Goal: Task Accomplishment & Management: Complete application form

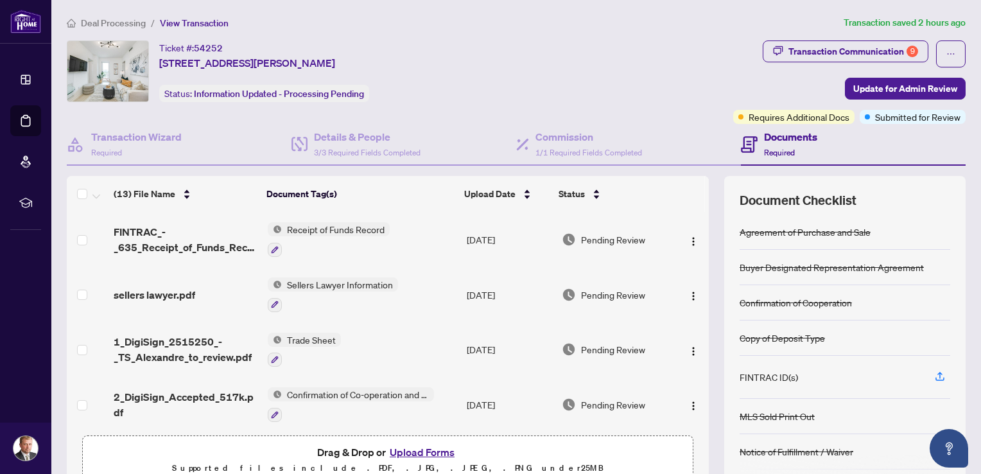
click at [427, 450] on button "Upload Forms" at bounding box center [422, 452] width 73 height 17
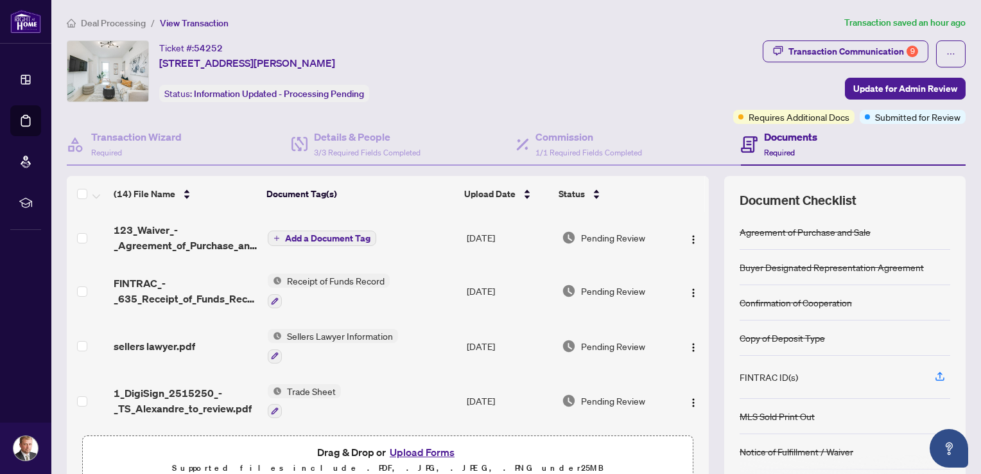
click at [705, 193] on th at bounding box center [707, 194] width 4 height 36
click at [866, 51] on div "Transaction Communication 9" at bounding box center [854, 51] width 130 height 21
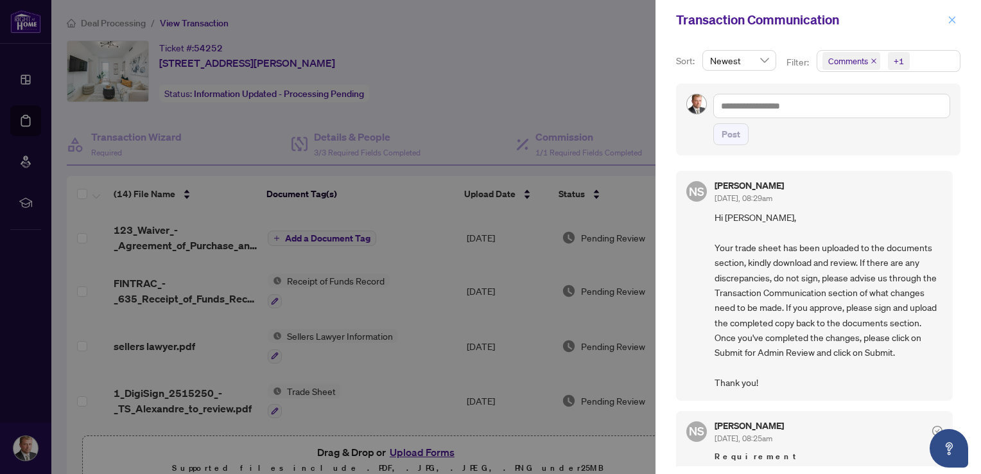
click at [951, 17] on icon "close" at bounding box center [952, 19] width 7 height 7
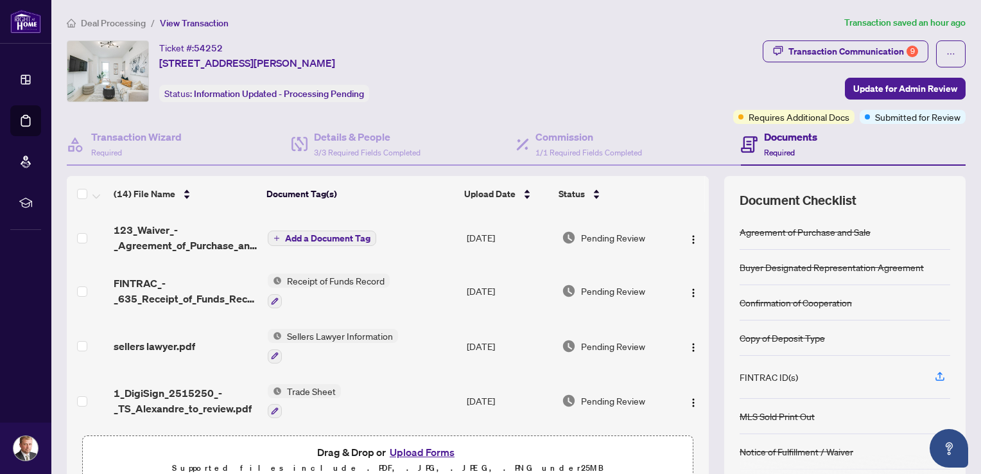
click at [300, 237] on span "Add a Document Tag" at bounding box center [327, 238] width 85 height 9
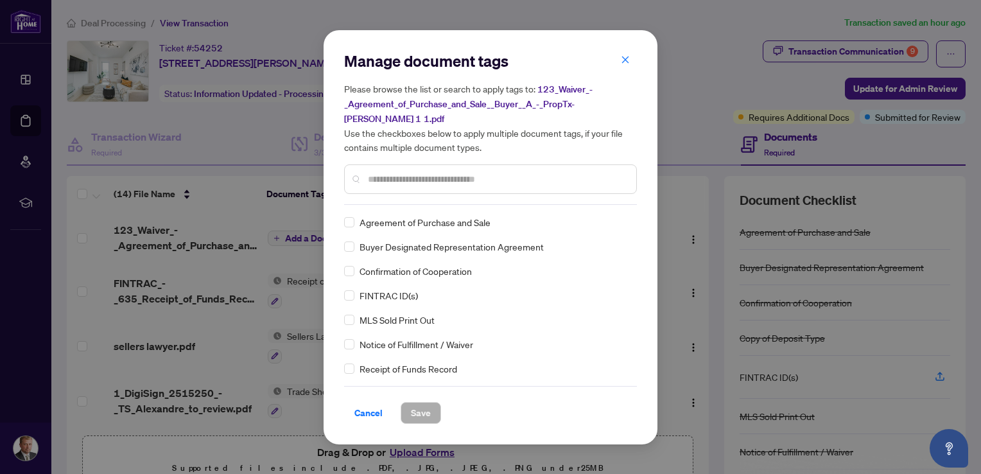
click at [391, 174] on input "text" at bounding box center [497, 179] width 258 height 14
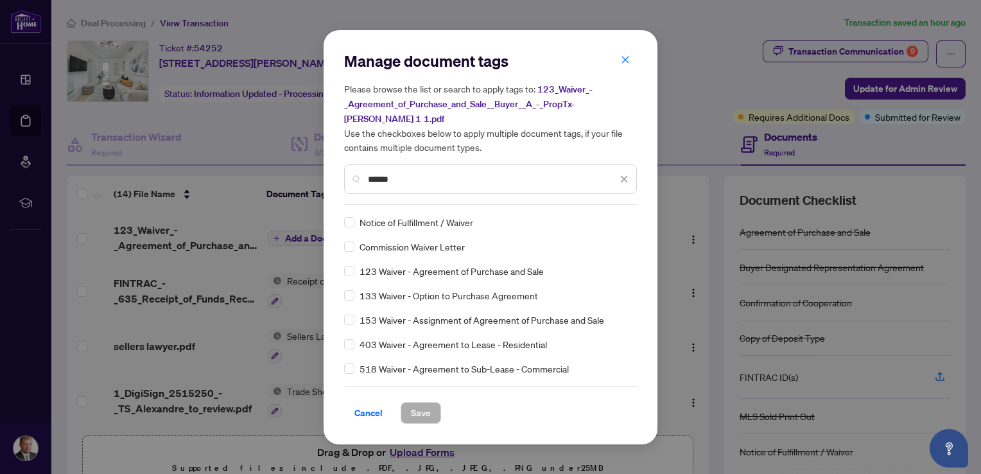
type input "******"
click at [421, 403] on span "Save" at bounding box center [421, 413] width 20 height 21
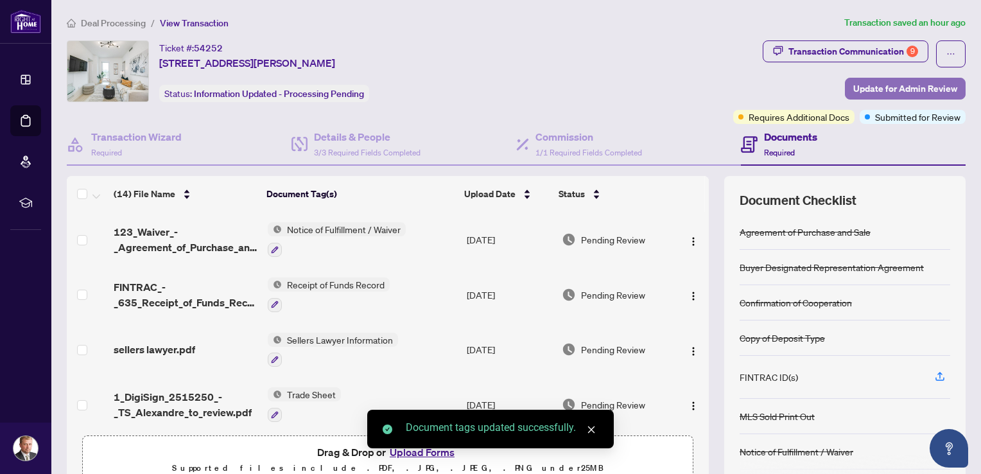
click at [896, 87] on span "Update for Admin Review" at bounding box center [906, 88] width 104 height 21
click at [0, 0] on div "Update for admin review Clicking submit will notify the admin team to review yo…" at bounding box center [0, 0] width 0 height 0
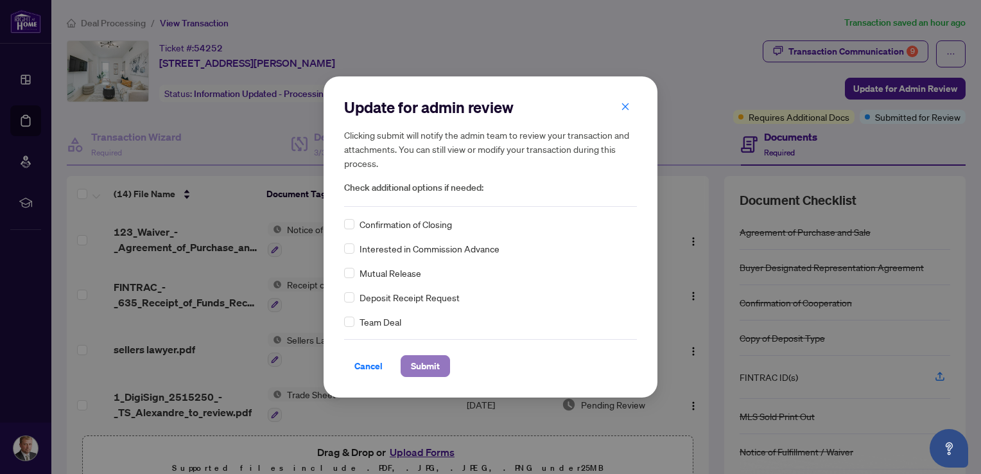
click at [426, 360] on span "Submit" at bounding box center [425, 366] width 29 height 21
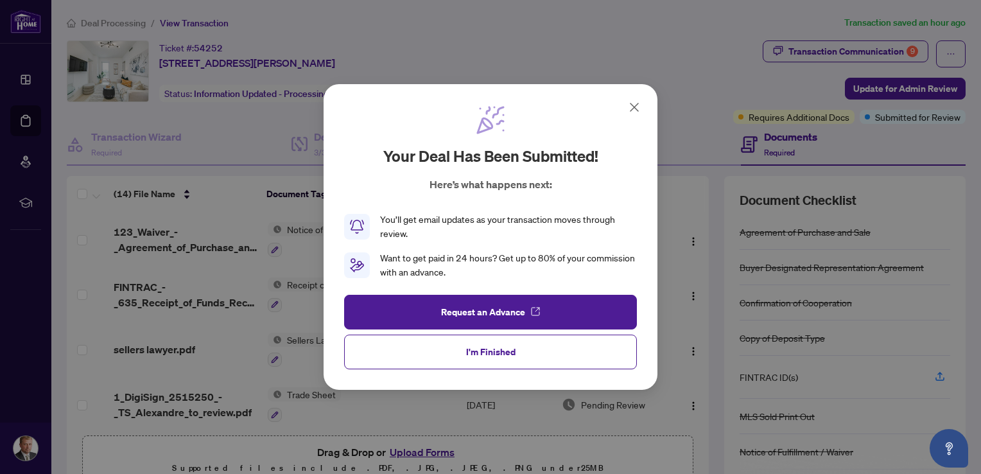
click at [629, 108] on icon at bounding box center [634, 107] width 15 height 15
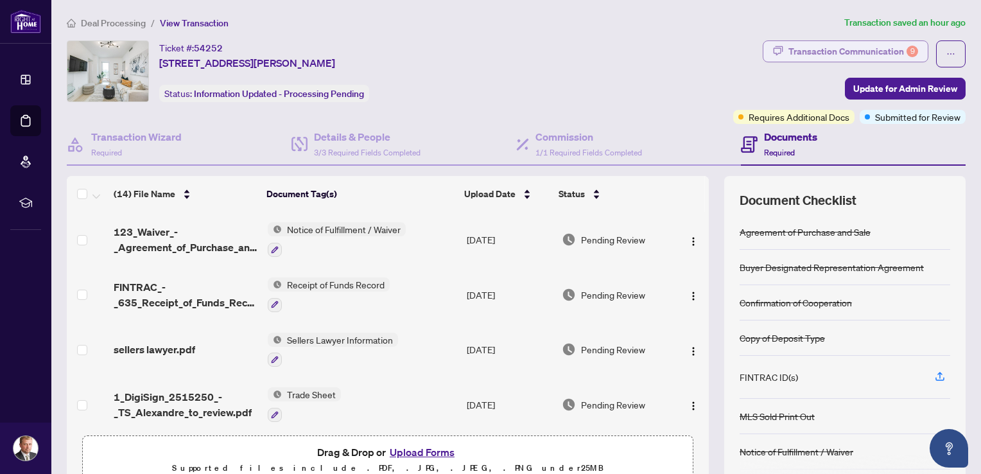
click at [838, 49] on div "Transaction Communication 9" at bounding box center [854, 51] width 130 height 21
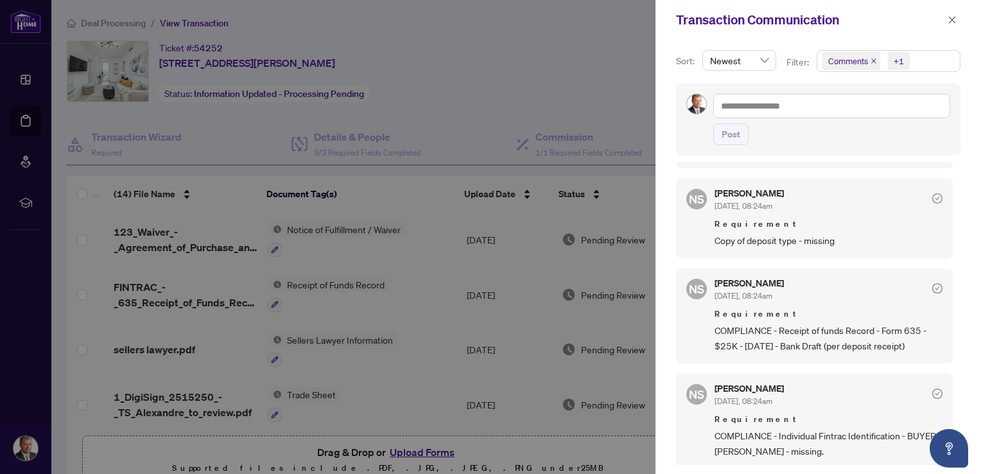
scroll to position [385, 0]
